Goal: Task Accomplishment & Management: Use online tool/utility

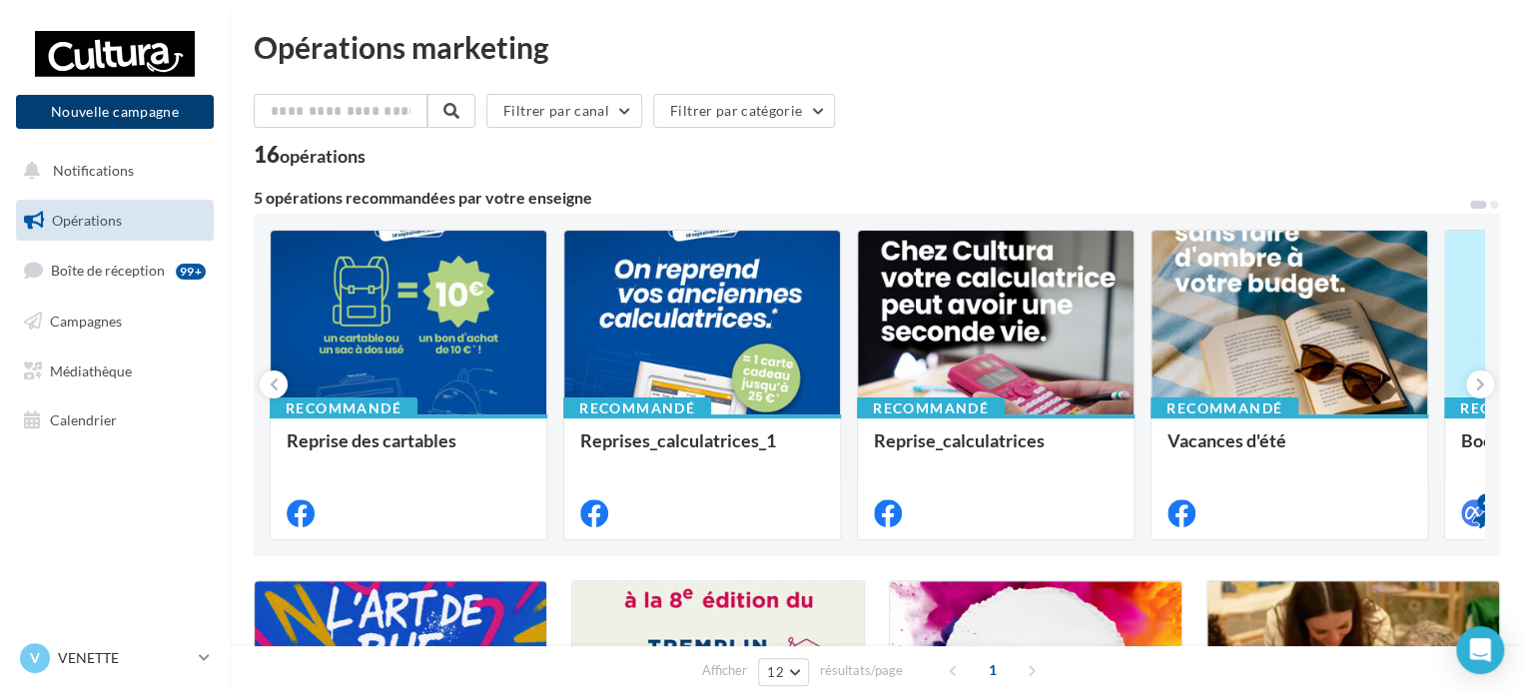
click at [88, 119] on button "Nouvelle campagne" at bounding box center [115, 112] width 198 height 34
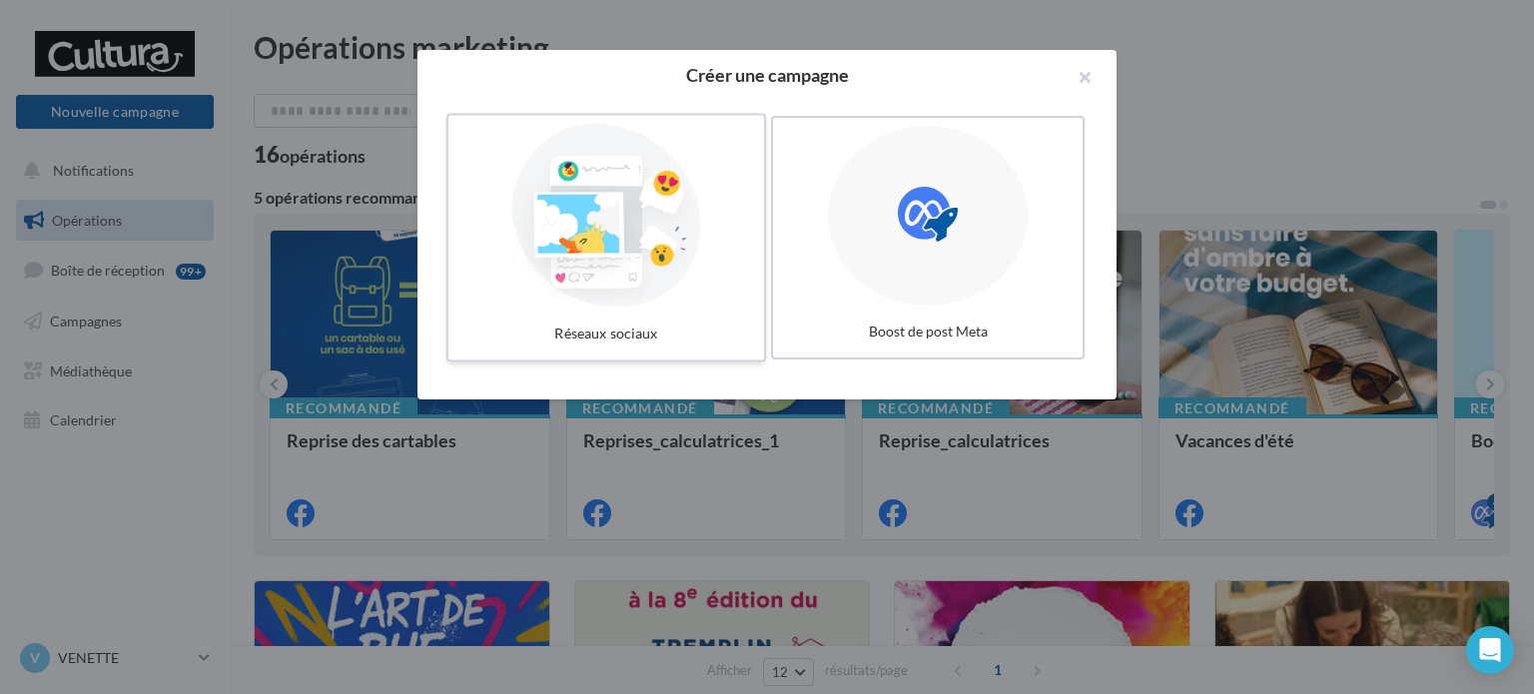
click at [612, 247] on div at bounding box center [606, 216] width 300 height 184
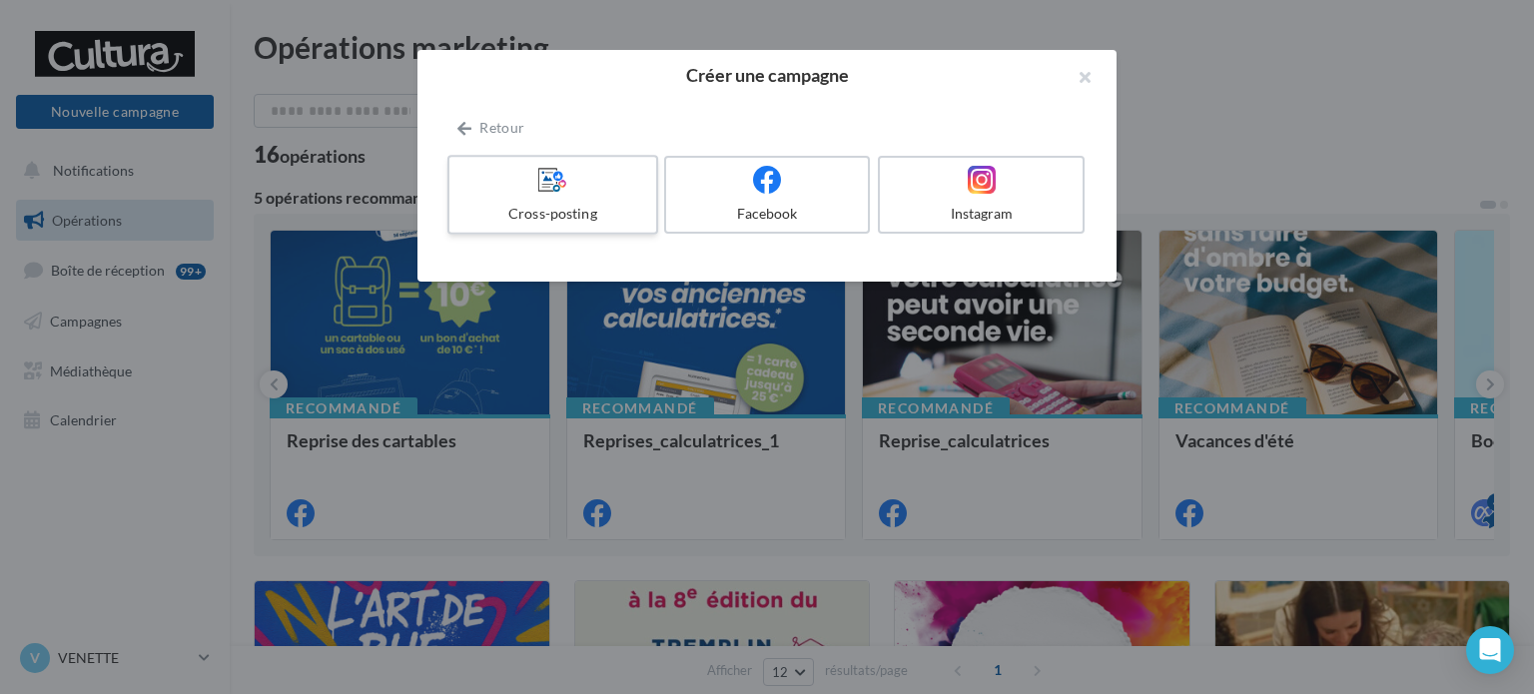
click at [546, 213] on div "Cross-posting" at bounding box center [552, 214] width 190 height 20
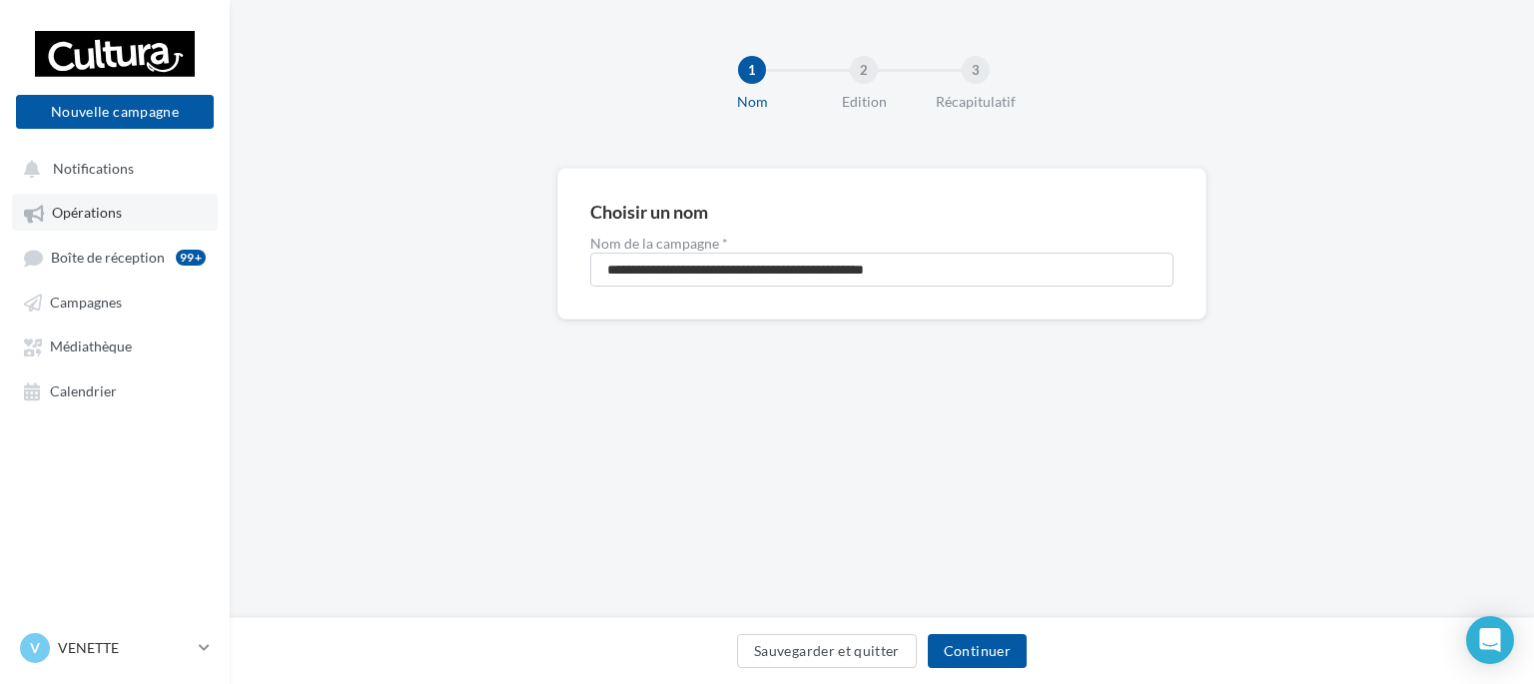
click at [79, 211] on span "Opérations" at bounding box center [87, 213] width 70 height 17
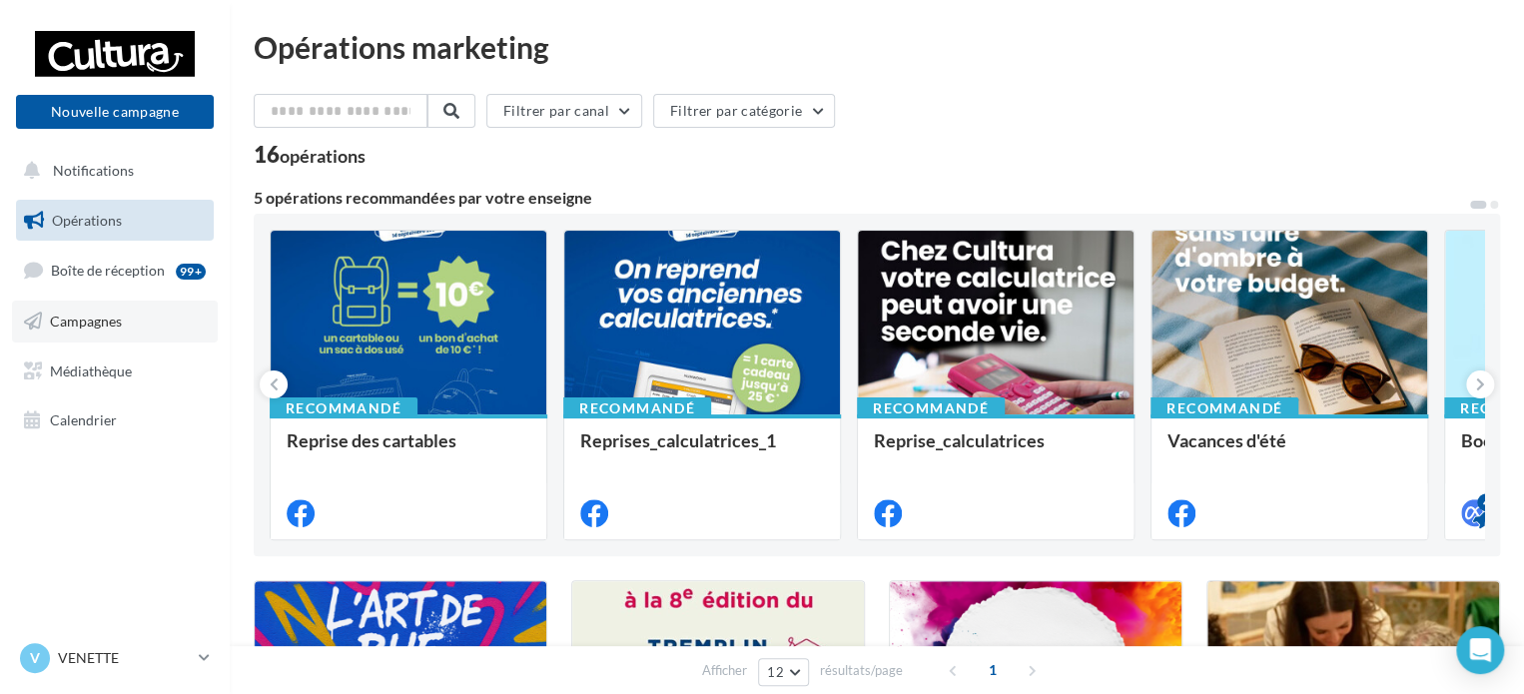
click at [92, 320] on span "Campagnes" at bounding box center [86, 321] width 72 height 17
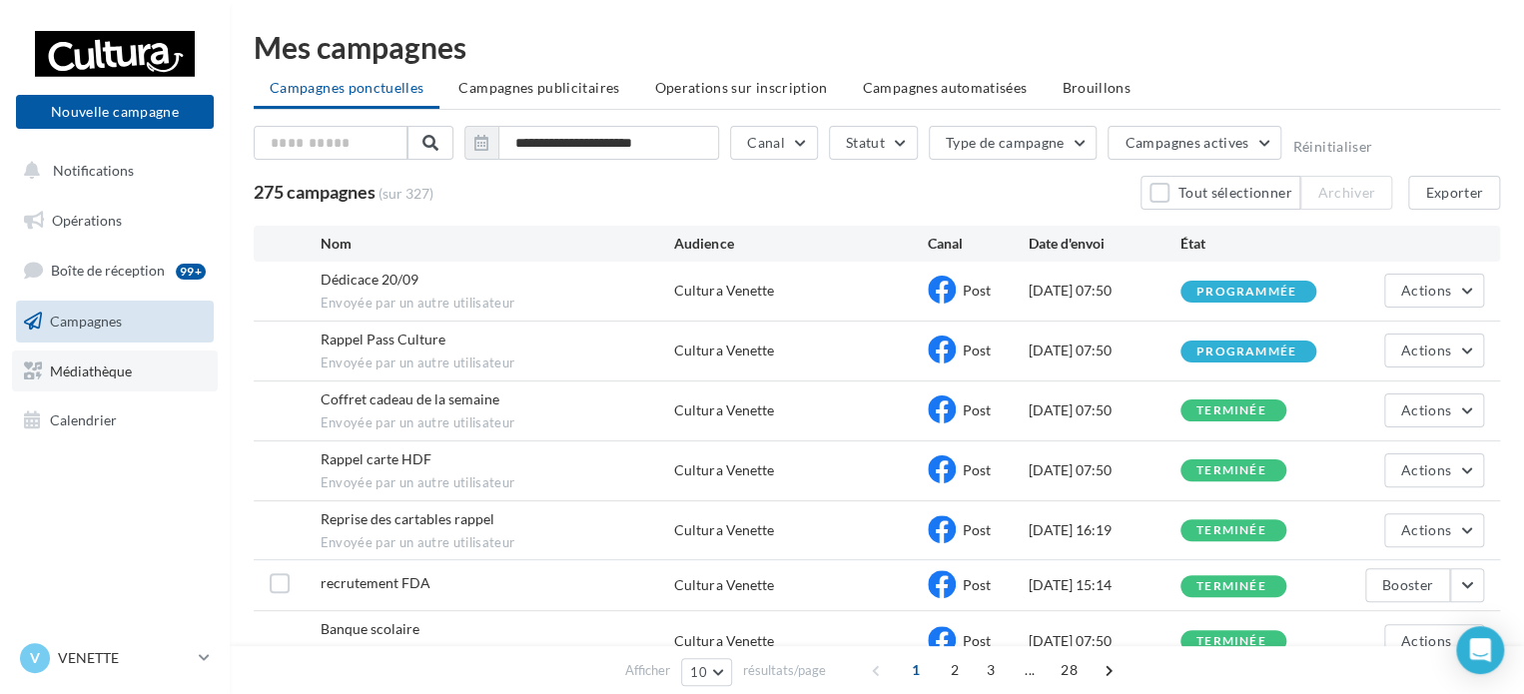
click at [113, 367] on span "Médiathèque" at bounding box center [91, 369] width 82 height 17
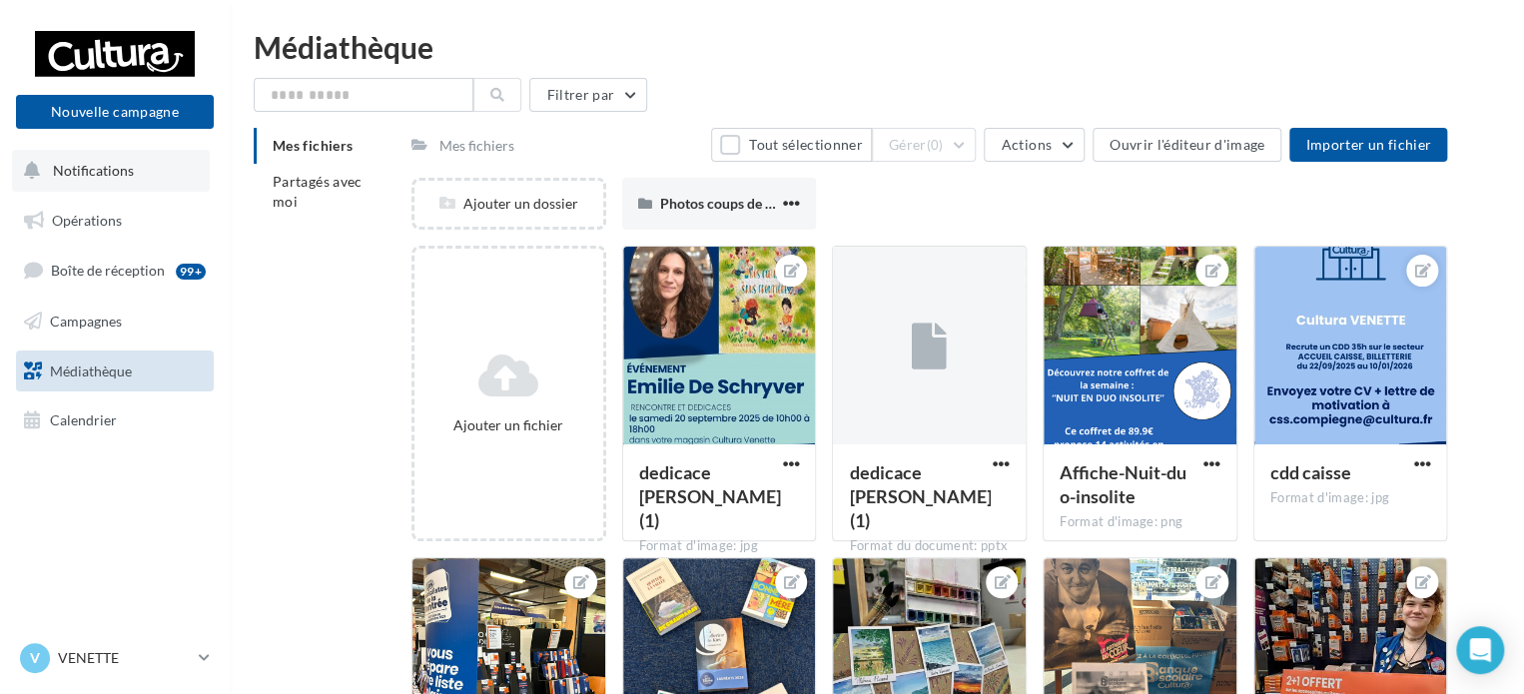
click at [77, 181] on button "Notifications" at bounding box center [111, 171] width 198 height 42
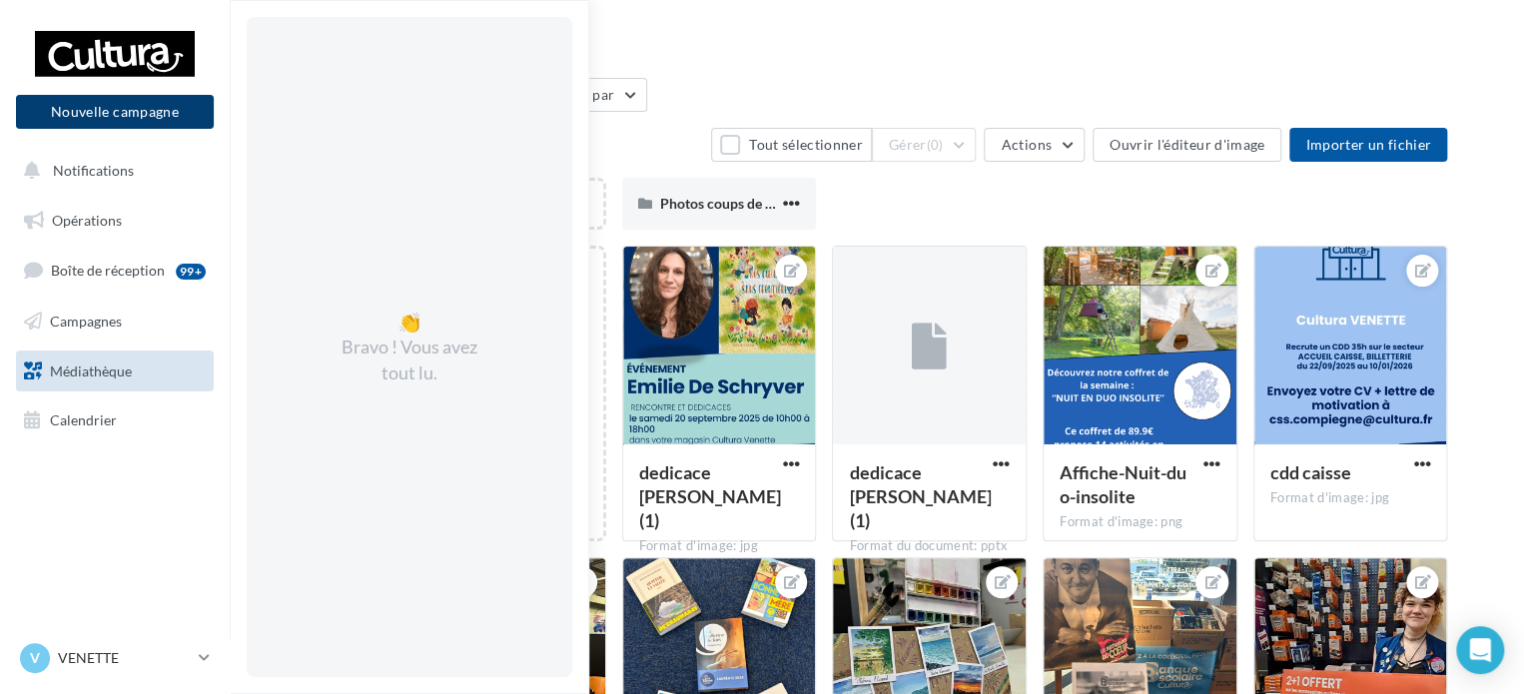
click at [75, 109] on button "Nouvelle campagne" at bounding box center [115, 112] width 198 height 34
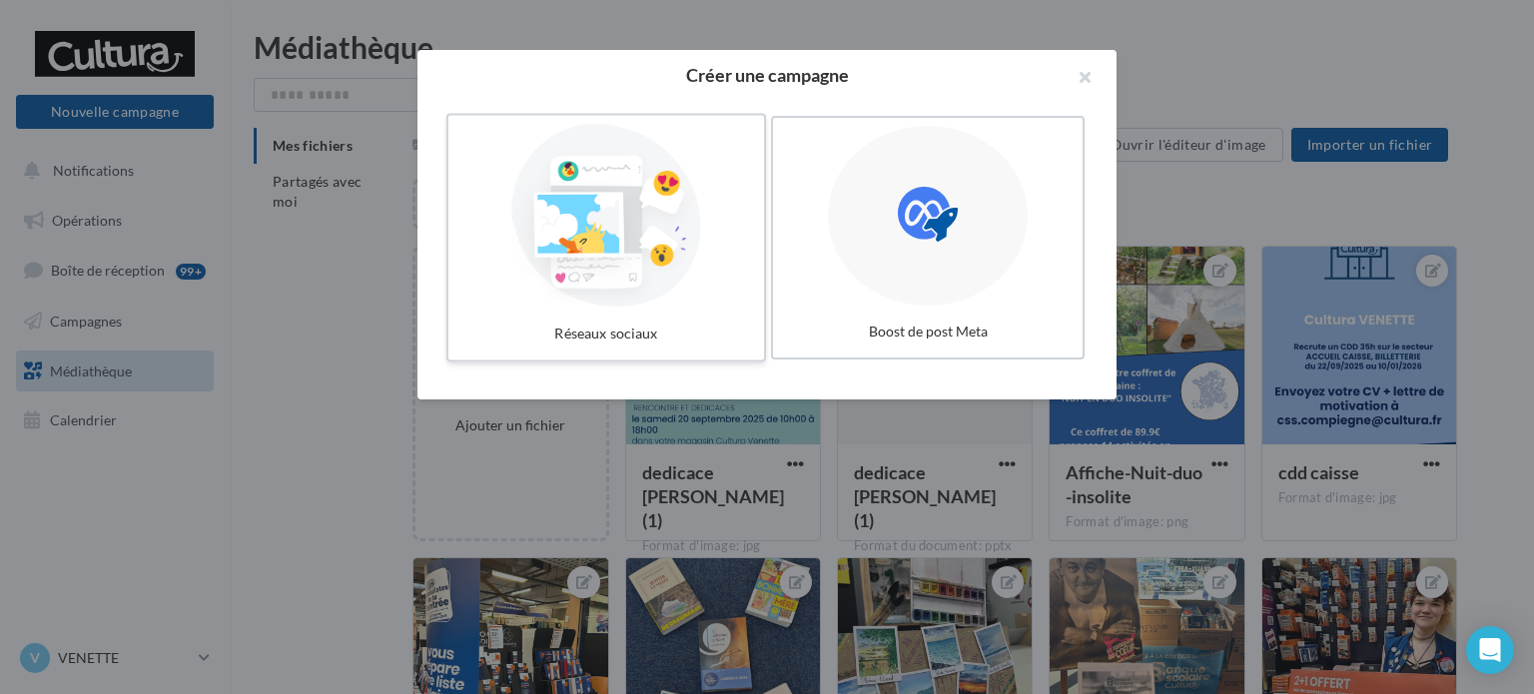
click at [631, 191] on div at bounding box center [606, 216] width 300 height 184
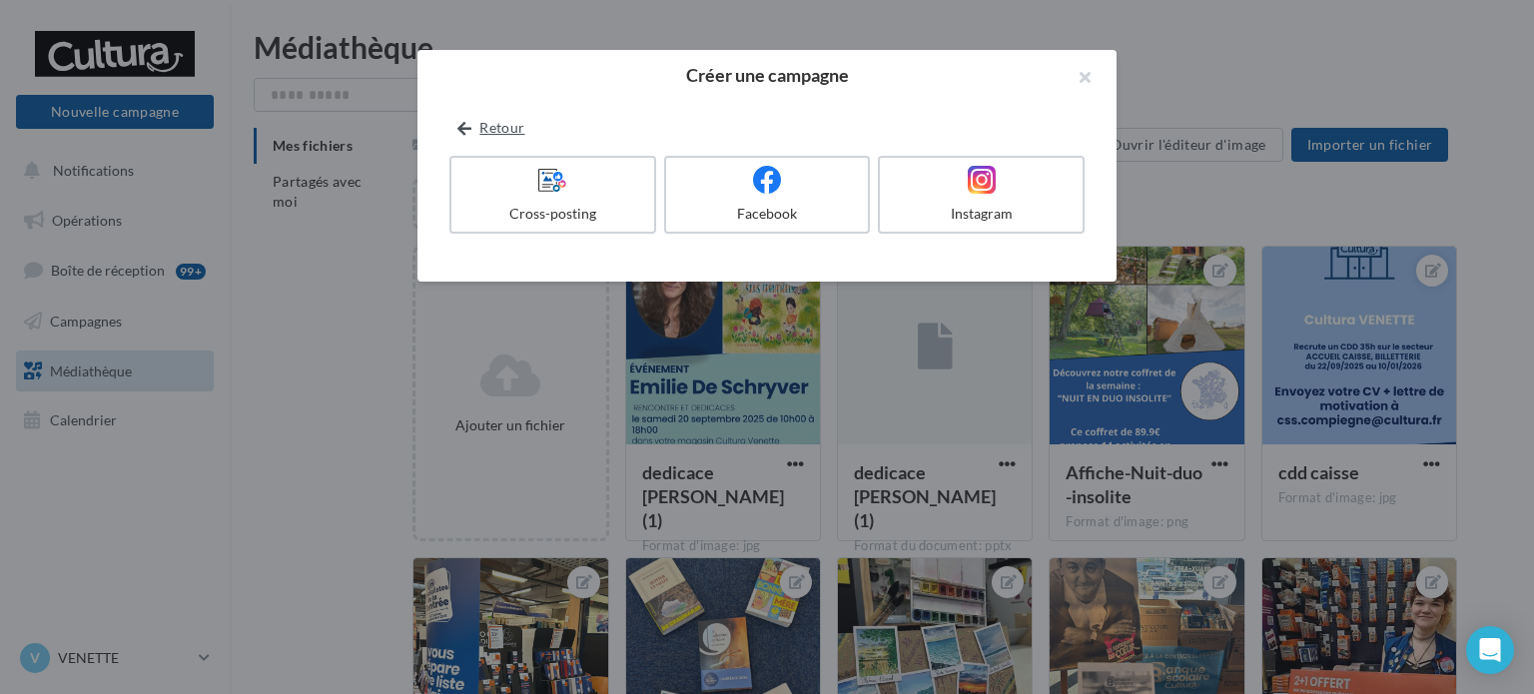
click at [467, 129] on icon at bounding box center [464, 129] width 14 height 0
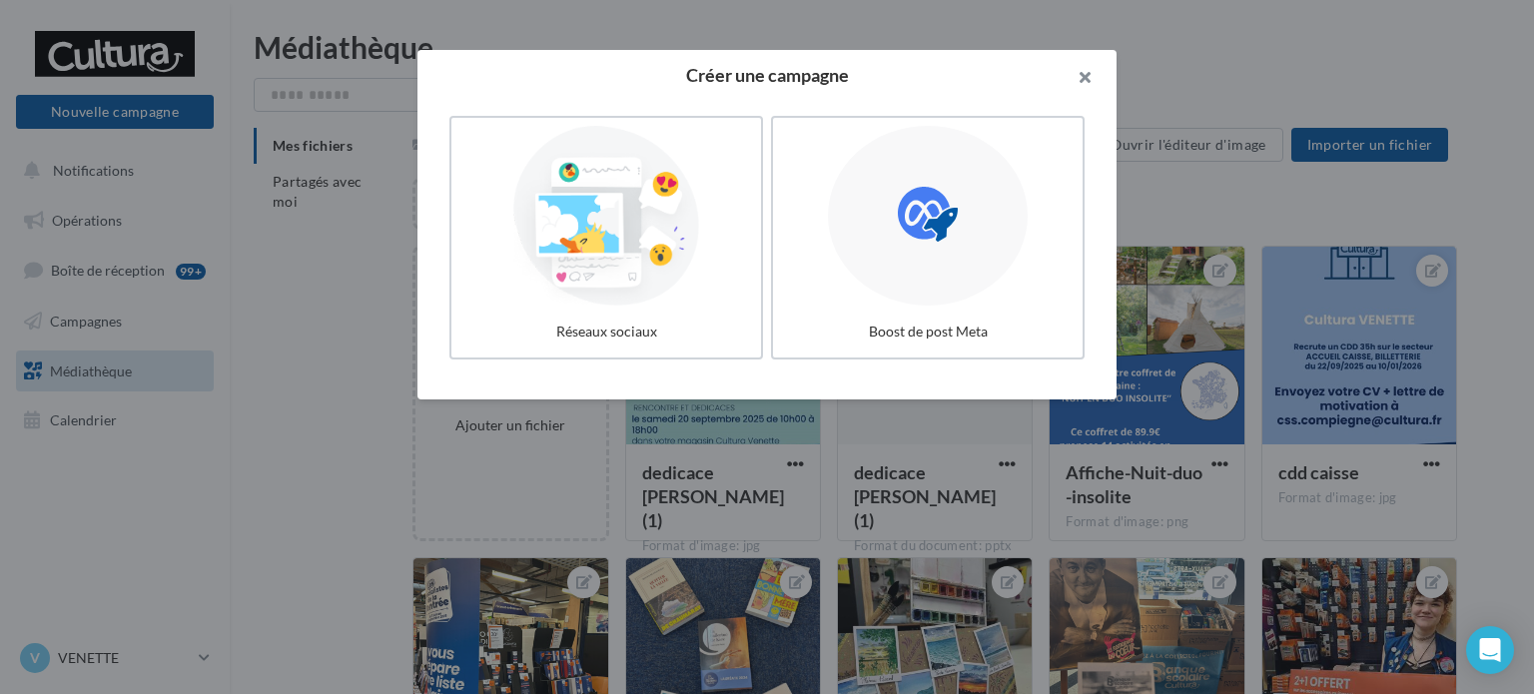
click at [1078, 77] on button "button" at bounding box center [1076, 80] width 80 height 60
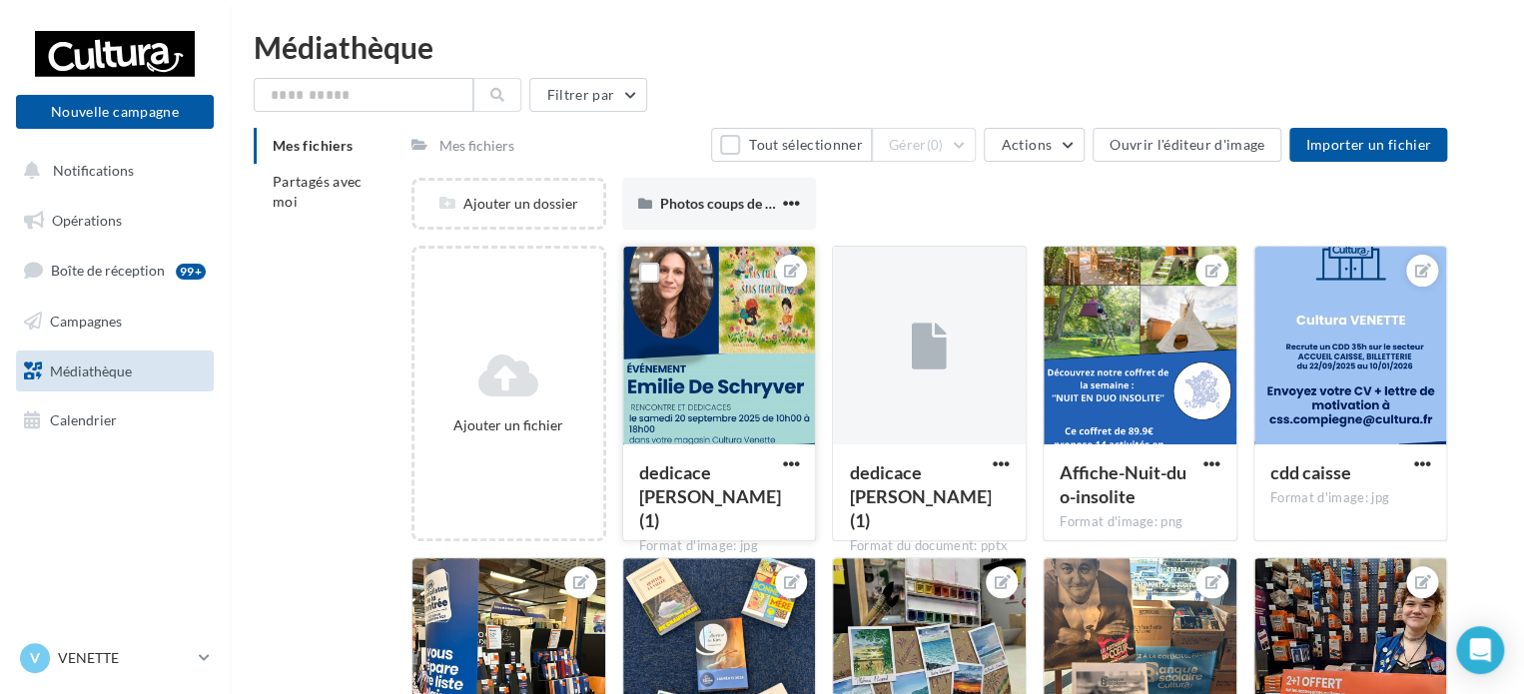
click at [702, 410] on div at bounding box center [719, 347] width 193 height 200
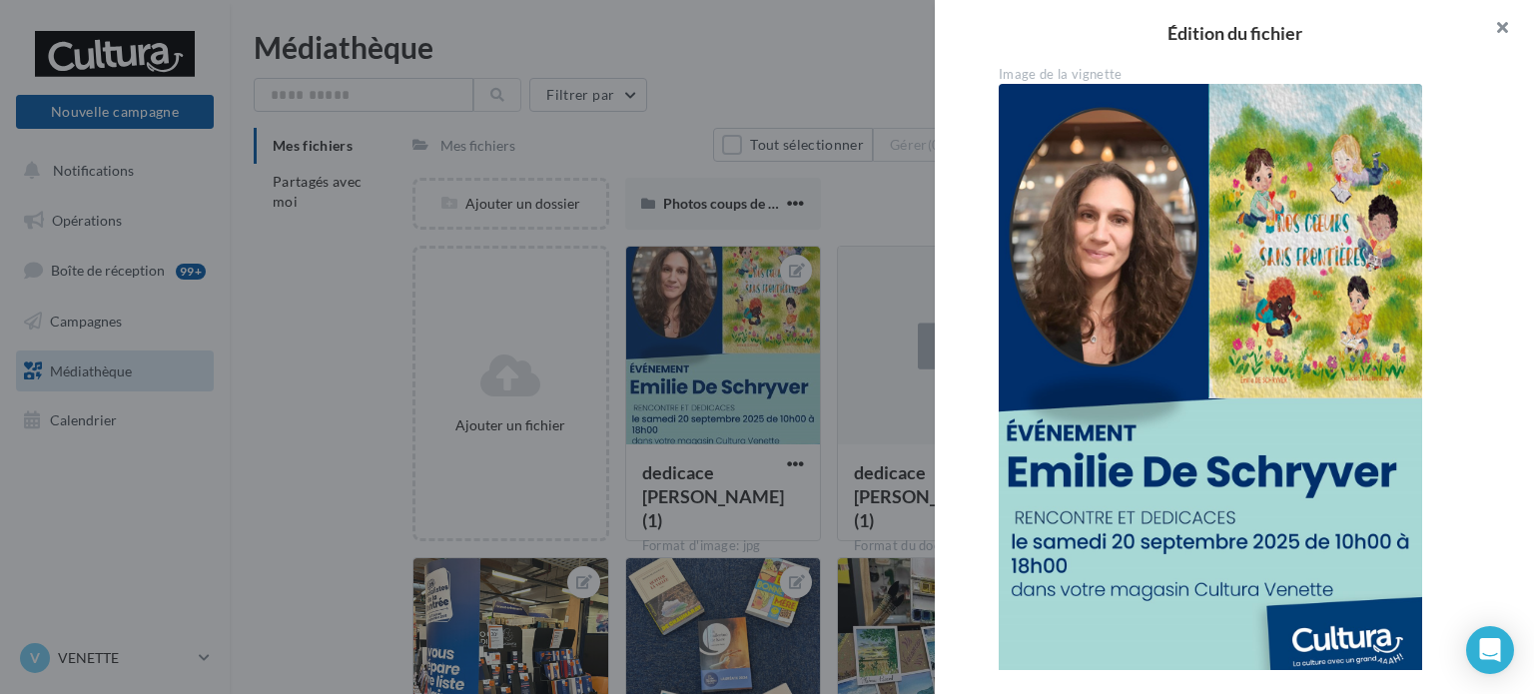
click at [1502, 28] on button "button" at bounding box center [1494, 30] width 80 height 60
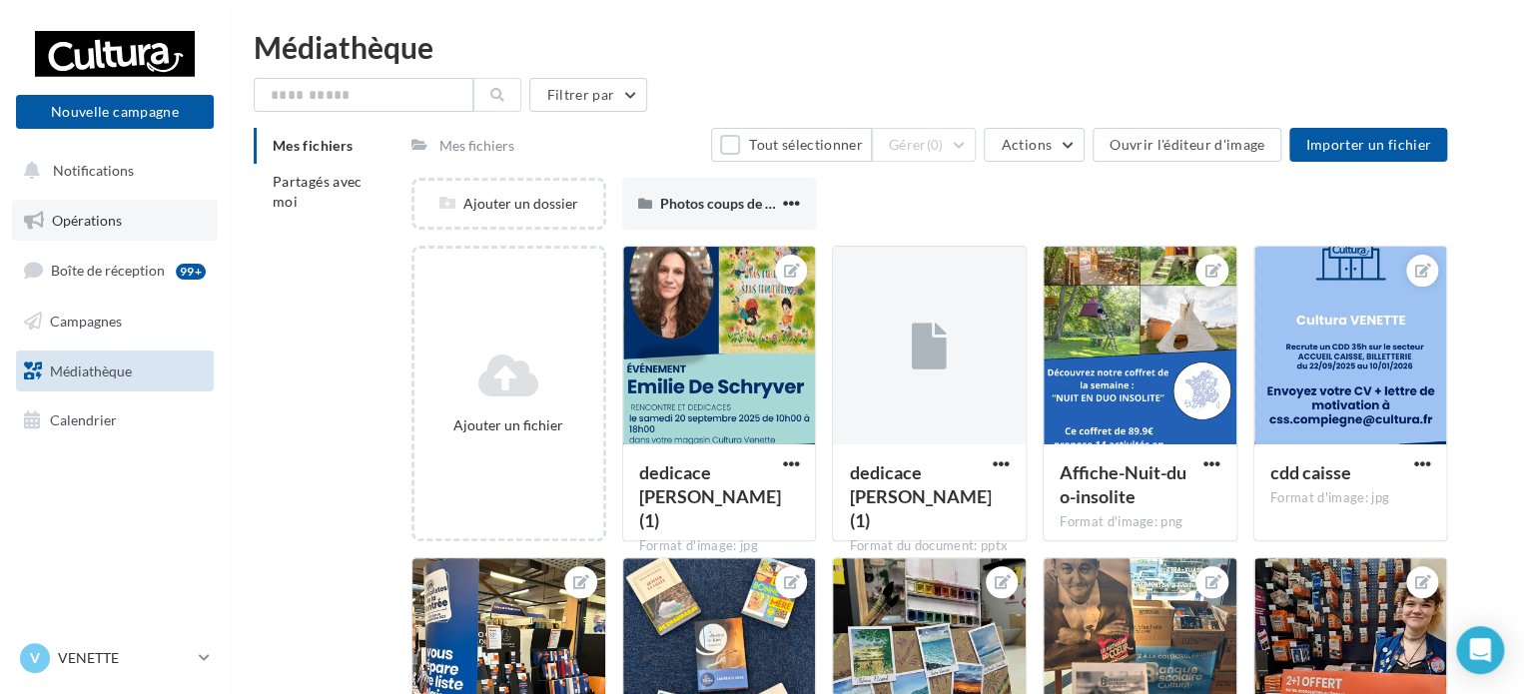
click at [76, 217] on span "Opérations" at bounding box center [87, 220] width 70 height 17
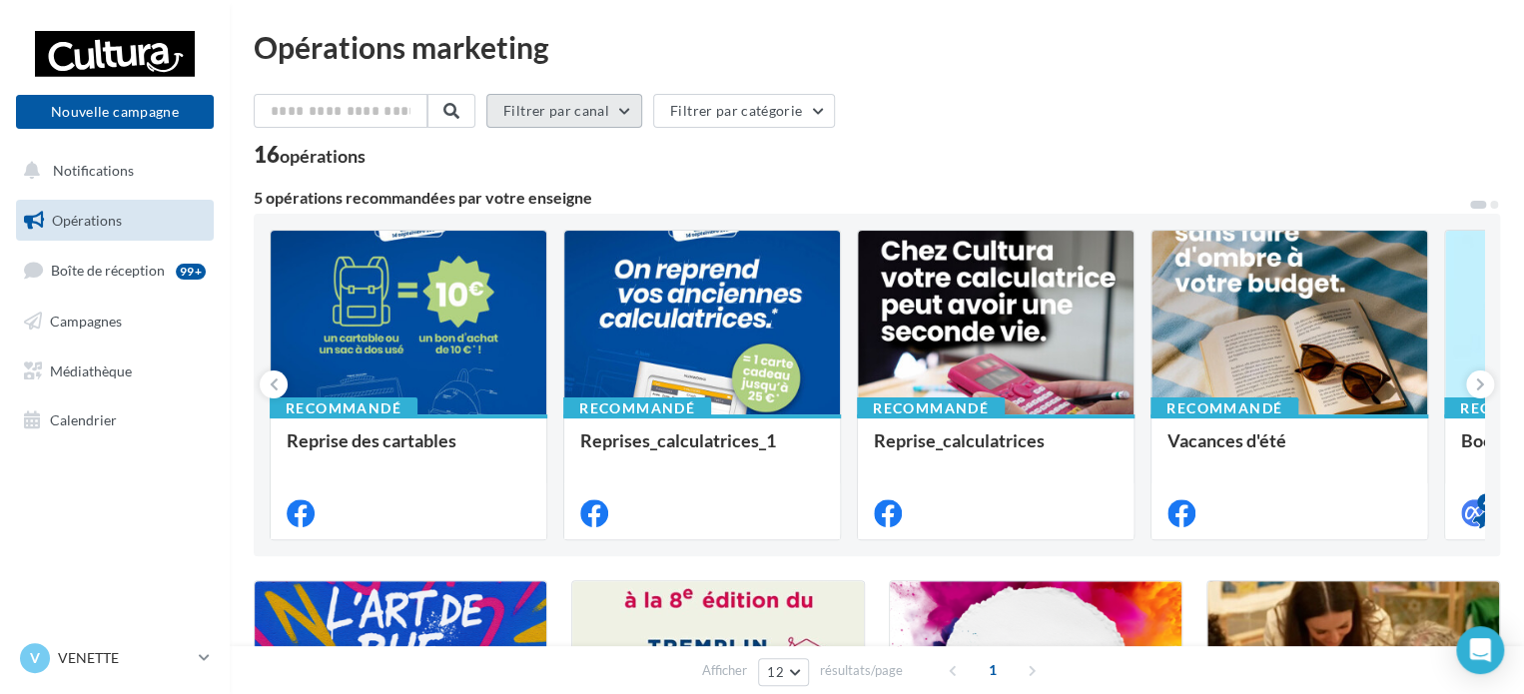
click at [642, 118] on button "Filtrer par canal" at bounding box center [564, 111] width 156 height 34
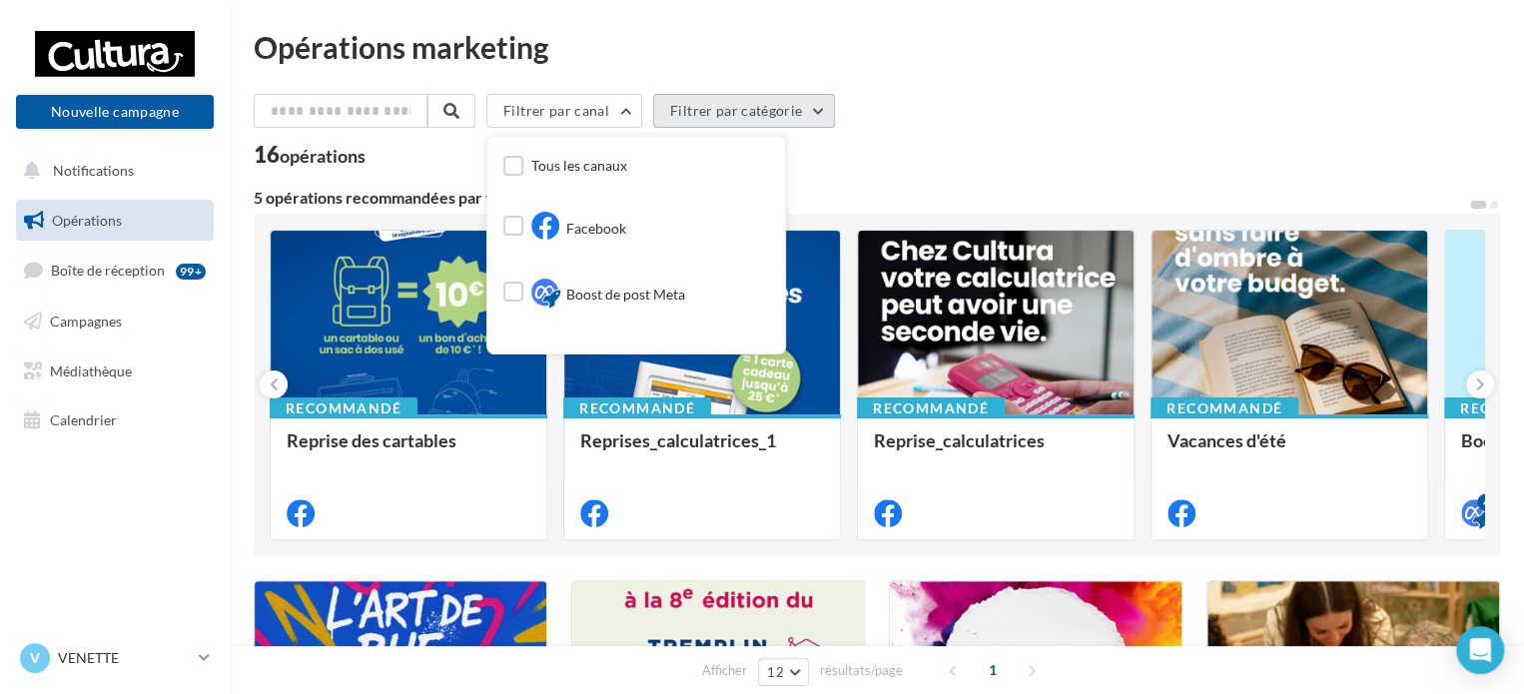
click at [835, 102] on button "Filtrer par catégorie" at bounding box center [744, 111] width 182 height 34
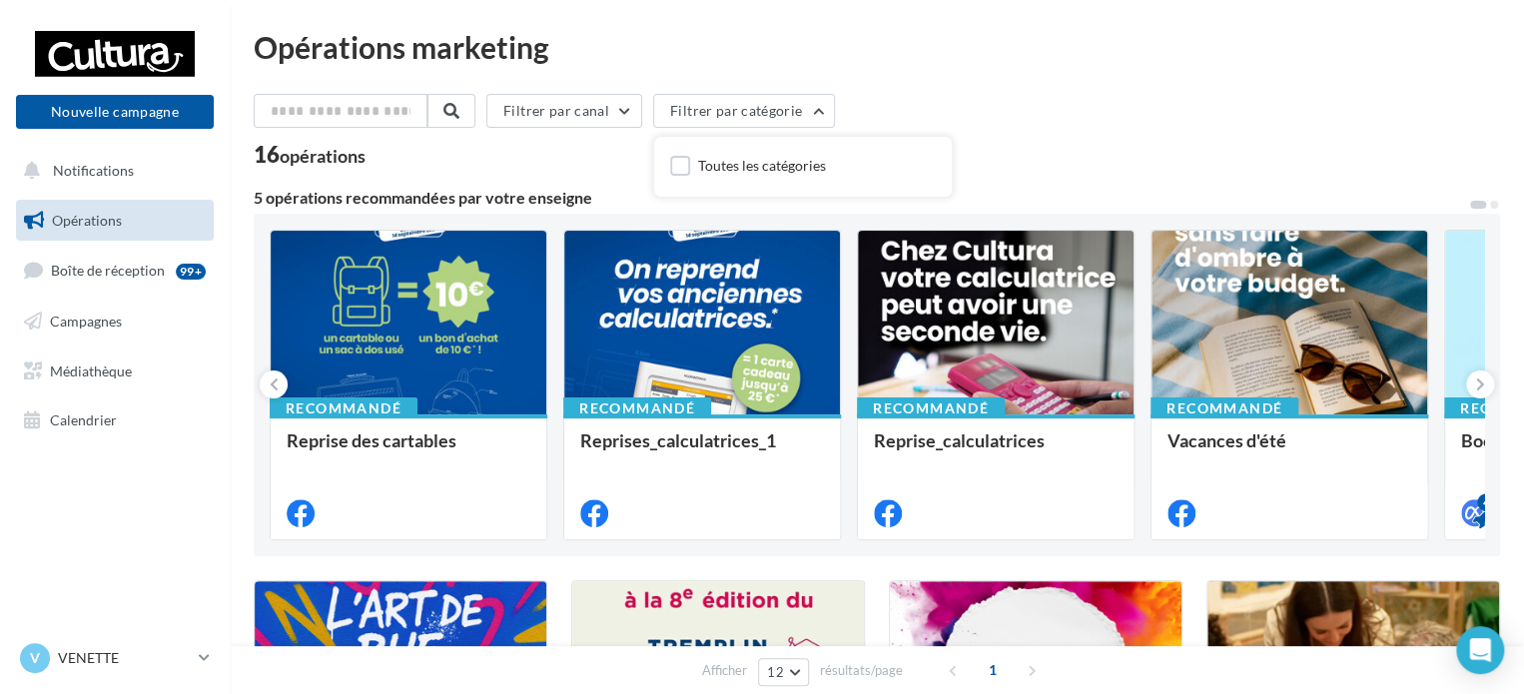
click at [1108, 100] on div "Filtrer par canal Filtrer par catégorie Toutes les catégories" at bounding box center [877, 115] width 1246 height 42
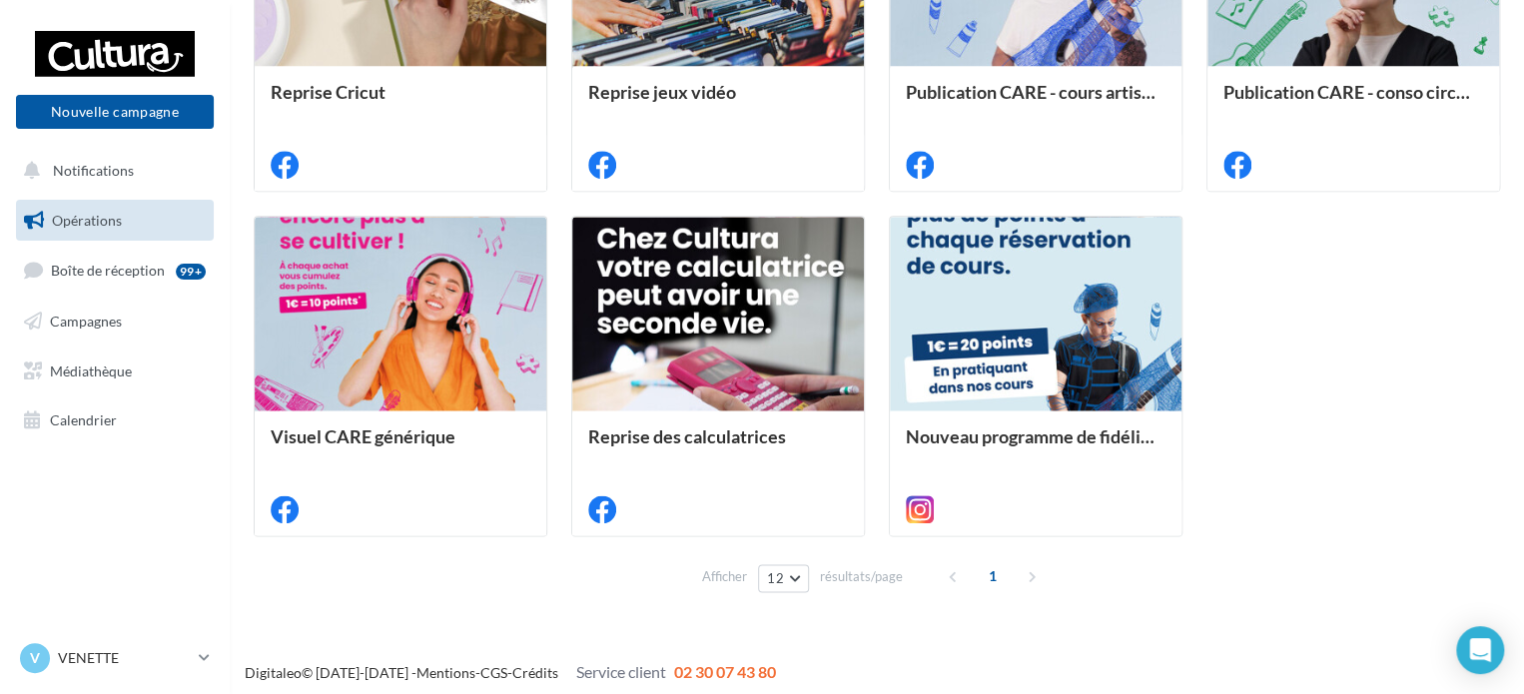
scroll to position [1061, 0]
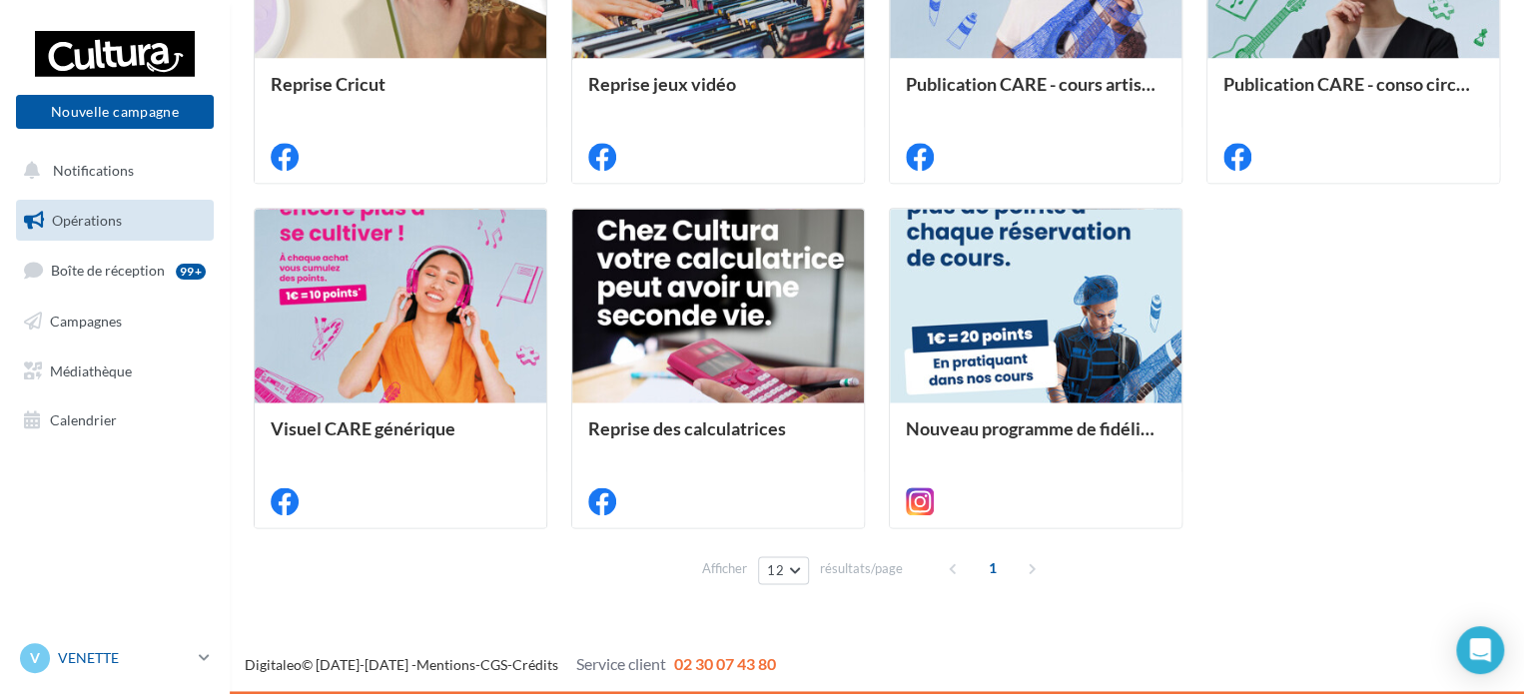
click at [198, 661] on link "V VENETTE 00u3d1nfuthlmizzv417" at bounding box center [115, 658] width 198 height 38
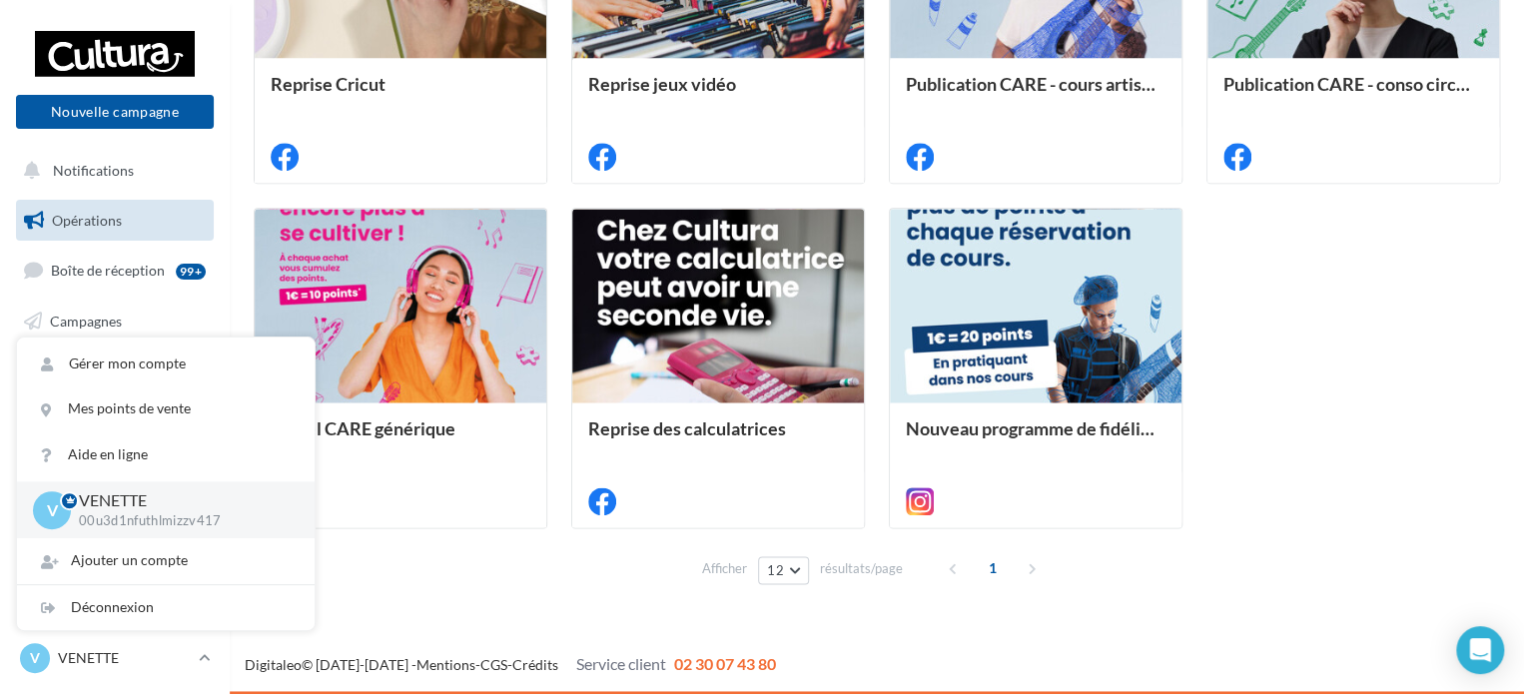
drag, startPoint x: 1462, startPoint y: 307, endPoint x: 1464, endPoint y: 286, distance: 21.1
click at [1461, 307] on div "OP Arts urbains TREMPLIN MUSIC'AL OP Vive les couleurs Recrutement animateurs R…" at bounding box center [877, 24] width 1246 height 1010
